Goal: Transaction & Acquisition: Purchase product/service

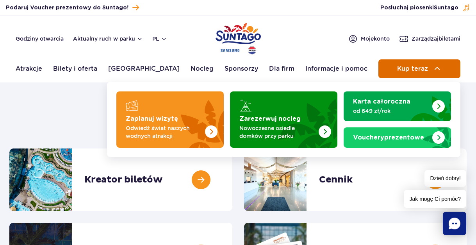
click at [401, 64] on button "Kup teraz" at bounding box center [419, 68] width 82 height 19
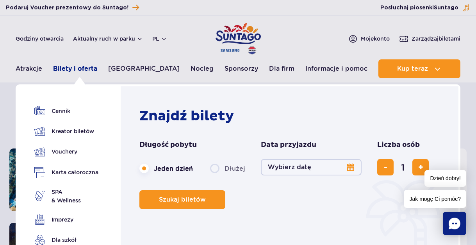
click at [82, 73] on link "Bilety i oferta" at bounding box center [75, 68] width 44 height 19
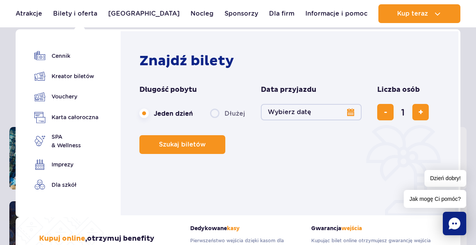
scroll to position [39, 0]
click at [343, 115] on button "Wybierz datę" at bounding box center [311, 112] width 101 height 16
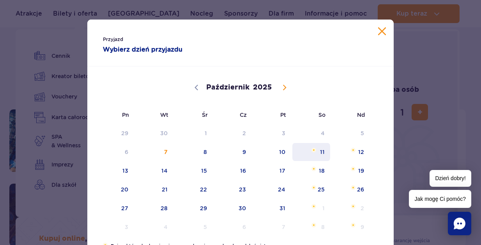
click at [312, 152] on span "Październik 11, 2025" at bounding box center [314, 149] width 5 height 5
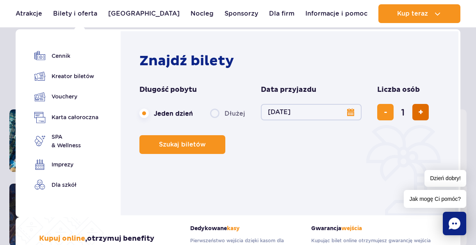
click at [418, 112] on span "dodaj bilet" at bounding box center [420, 112] width 5 height 0
type input "4"
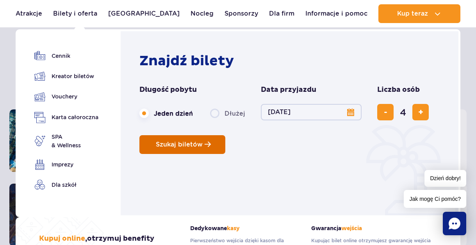
click at [182, 149] on button "Szukaj biletów" at bounding box center [182, 144] width 86 height 19
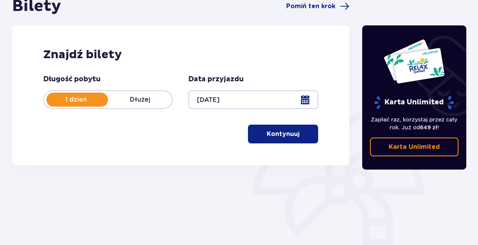
scroll to position [75, 0]
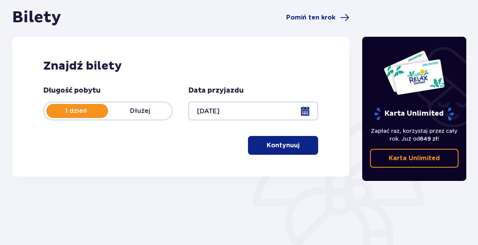
click at [275, 147] on p "Kontynuuj" at bounding box center [283, 145] width 33 height 9
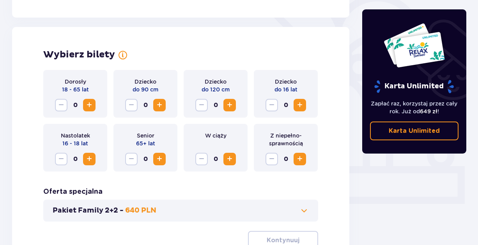
scroll to position [217, 0]
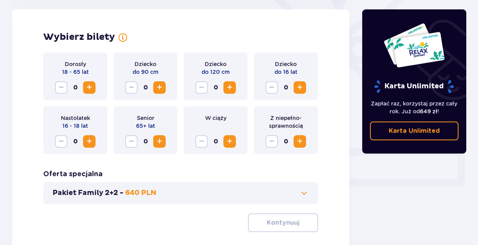
click at [92, 89] on span "Zwiększ" at bounding box center [89, 87] width 9 height 9
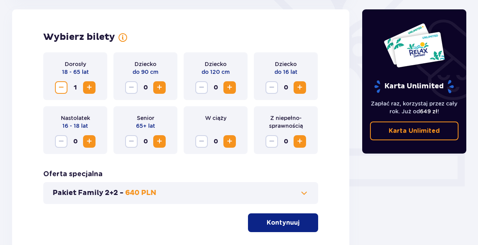
click at [92, 89] on span "Zwiększ" at bounding box center [89, 87] width 9 height 9
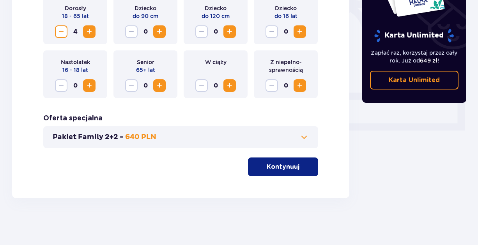
click at [276, 163] on p "Kontynuuj" at bounding box center [283, 166] width 33 height 9
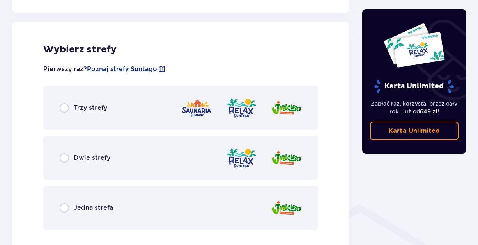
scroll to position [433, 0]
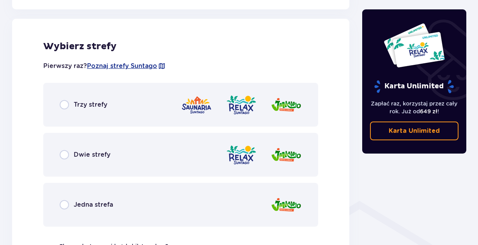
click at [124, 104] on div "Trzy strefy" at bounding box center [180, 105] width 275 height 44
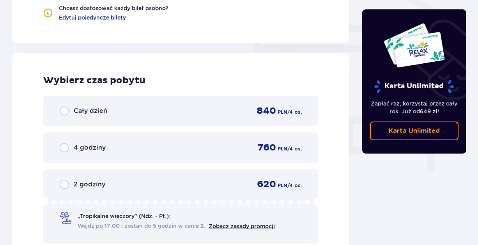
scroll to position [705, 0]
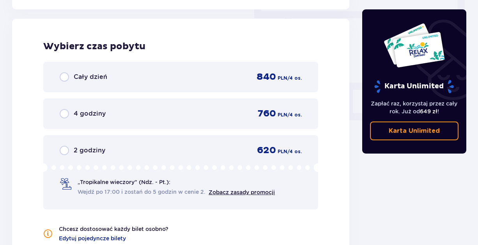
click at [147, 79] on div "Cały dzień 840 PLN / 4 os." at bounding box center [181, 77] width 242 height 12
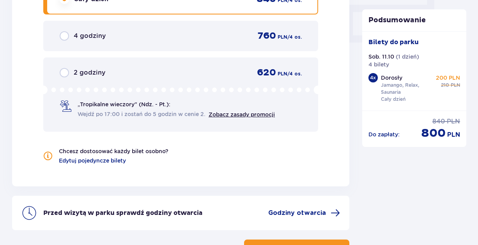
scroll to position [764, 0]
